Goal: Information Seeking & Learning: Check status

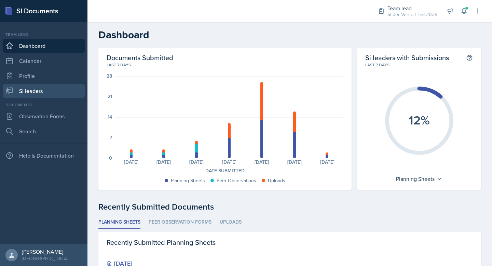
click at [34, 93] on link "Si leaders" at bounding box center [44, 91] width 82 height 14
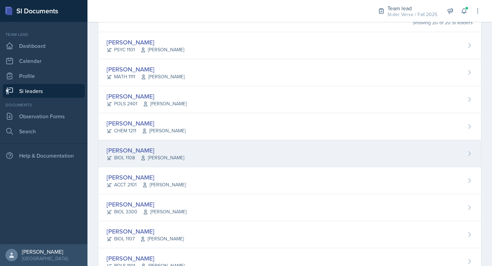
scroll to position [58, 0]
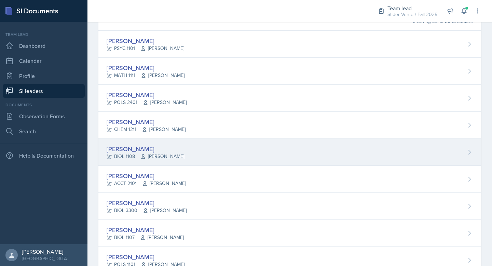
click at [160, 147] on div "[PERSON_NAME]" at bounding box center [146, 148] width 78 height 9
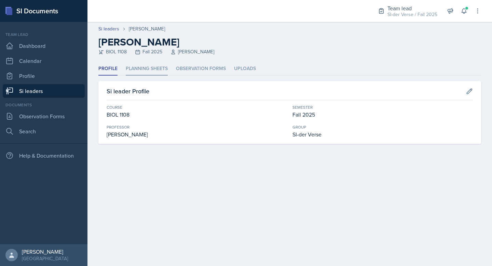
click at [148, 75] on li "Planning Sheets" at bounding box center [147, 68] width 42 height 13
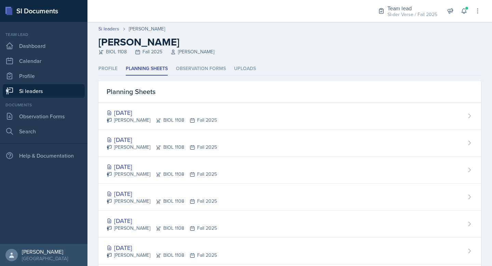
click at [53, 92] on link "Si leaders" at bounding box center [44, 91] width 82 height 14
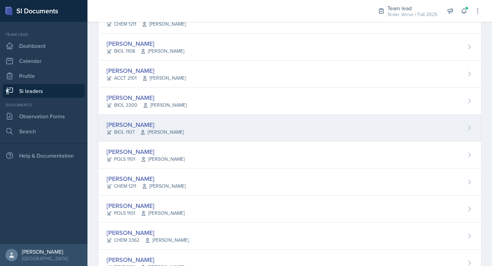
scroll to position [126, 0]
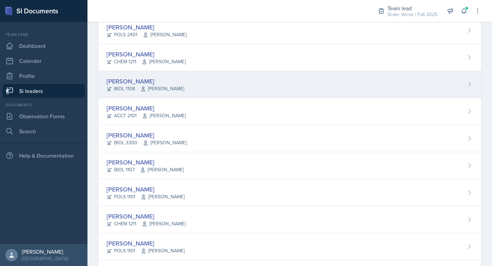
click at [130, 73] on div "Nathan Corrigan BIOL 1108 Anisa Jahangri" at bounding box center [289, 84] width 383 height 27
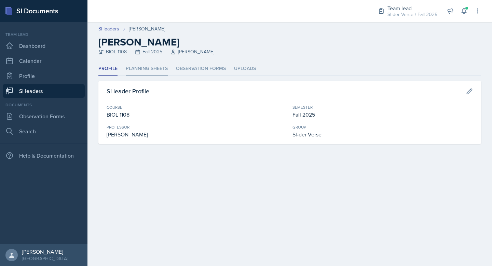
click at [166, 72] on li "Planning Sheets" at bounding box center [147, 68] width 42 height 13
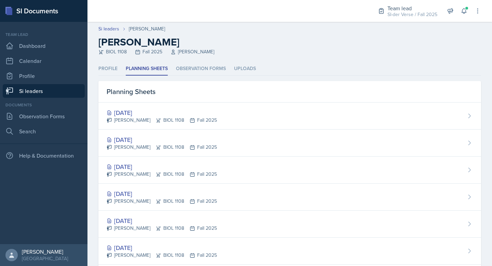
click at [49, 89] on link "Si leaders" at bounding box center [44, 91] width 82 height 14
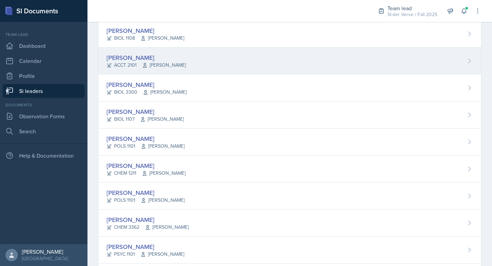
scroll to position [137, 0]
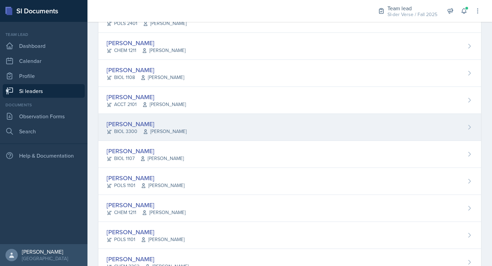
click at [156, 121] on div "[PERSON_NAME]" at bounding box center [147, 123] width 80 height 9
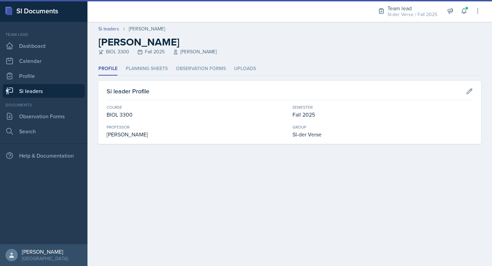
click at [148, 70] on li "Planning Sheets" at bounding box center [147, 68] width 42 height 13
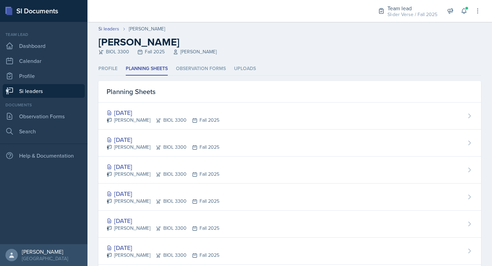
click at [37, 93] on link "Si leaders" at bounding box center [44, 91] width 82 height 14
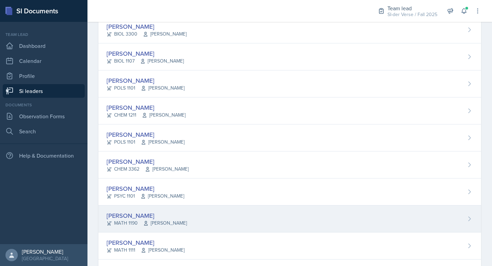
scroll to position [228, 0]
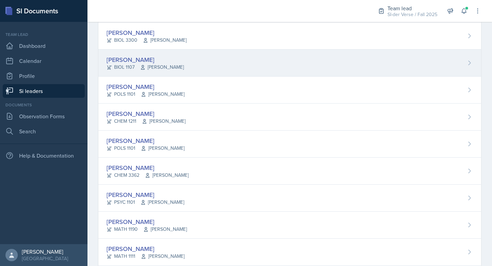
click at [160, 66] on span "Elizabeth Harrison" at bounding box center [162, 67] width 44 height 7
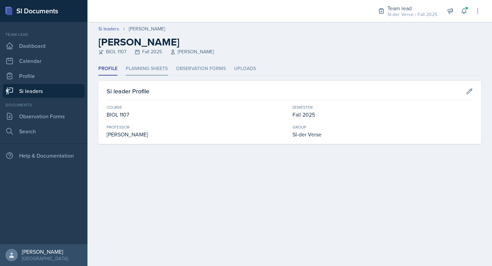
click at [159, 67] on li "Planning Sheets" at bounding box center [147, 68] width 42 height 13
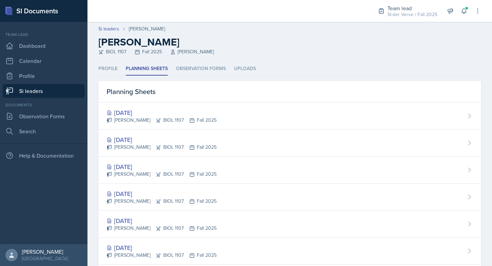
click at [29, 91] on link "Si leaders" at bounding box center [44, 91] width 82 height 14
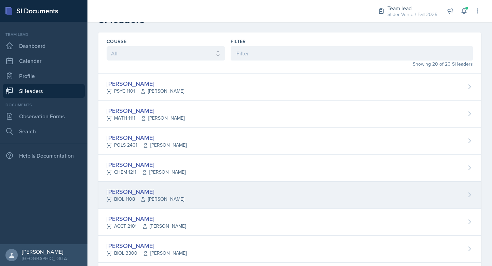
scroll to position [15, 0]
click at [137, 189] on div "[PERSON_NAME]" at bounding box center [146, 191] width 78 height 9
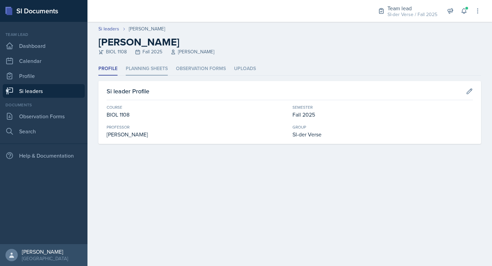
click at [147, 71] on li "Planning Sheets" at bounding box center [147, 68] width 42 height 13
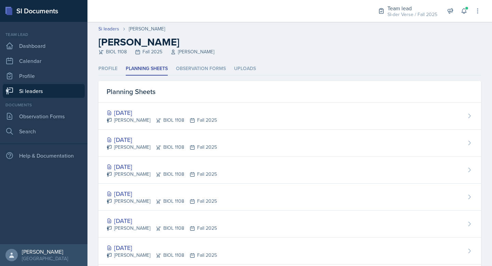
click at [48, 93] on link "Si leaders" at bounding box center [44, 91] width 82 height 14
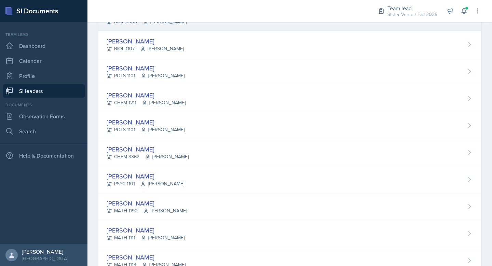
scroll to position [171, 0]
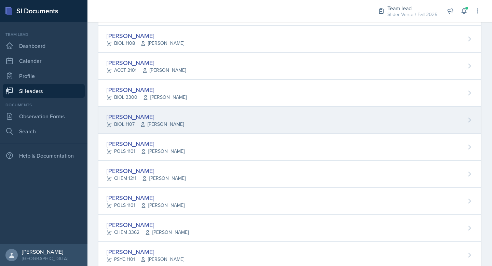
click at [168, 117] on div "[PERSON_NAME]" at bounding box center [145, 116] width 77 height 9
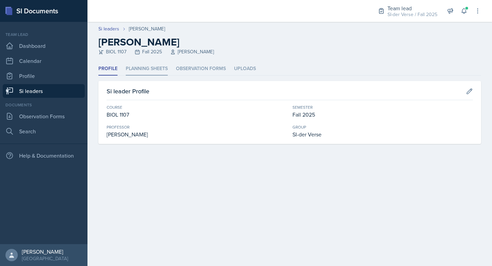
click at [157, 73] on li "Planning Sheets" at bounding box center [147, 68] width 42 height 13
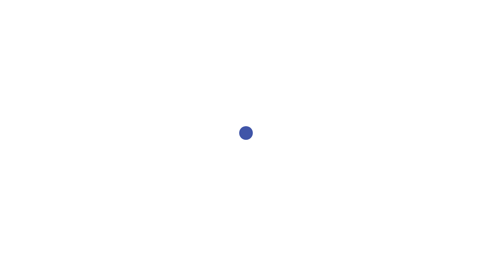
select select "2bed604d-1099-4043-b1bc-2365e8740244"
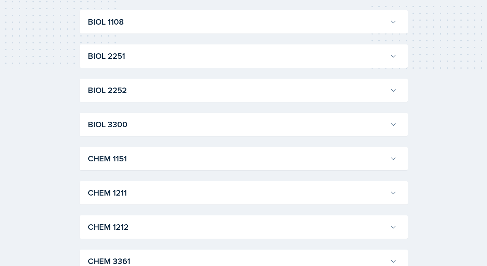
scroll to position [59, 0]
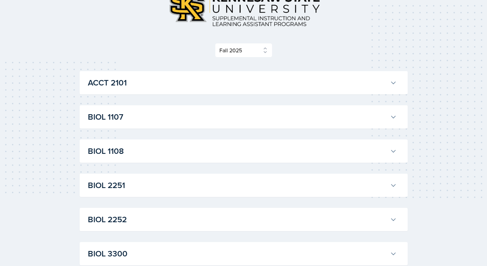
click at [150, 244] on div "BIOL 3300 [PERSON_NAME] Professor: [PERSON_NAME] Export to Google Calendar Recu…" at bounding box center [244, 253] width 328 height 23
click at [150, 248] on h3 "BIOL 3300" at bounding box center [237, 254] width 299 height 12
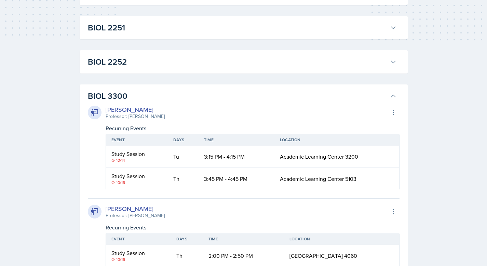
scroll to position [258, 0]
